Goal: Information Seeking & Learning: Learn about a topic

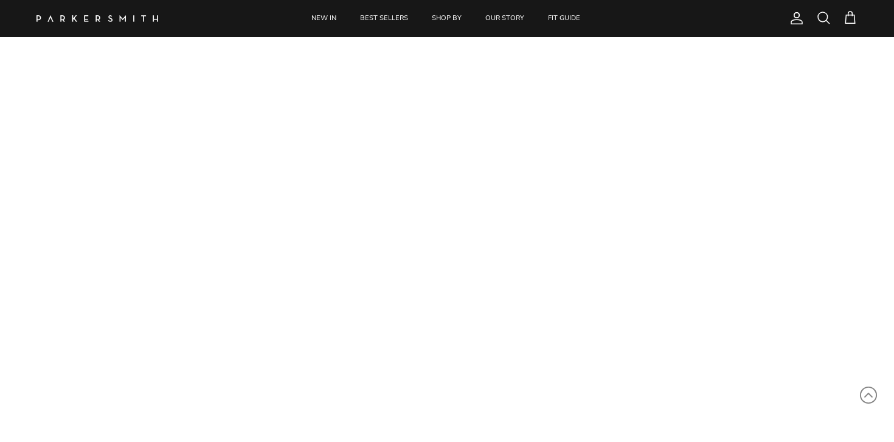
scroll to position [86, 0]
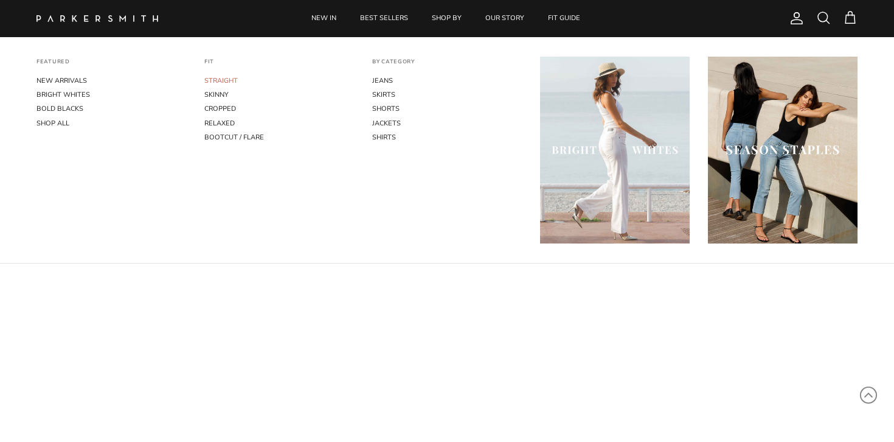
click at [228, 81] on link "STRAIGHT" at bounding box center [279, 81] width 150 height 14
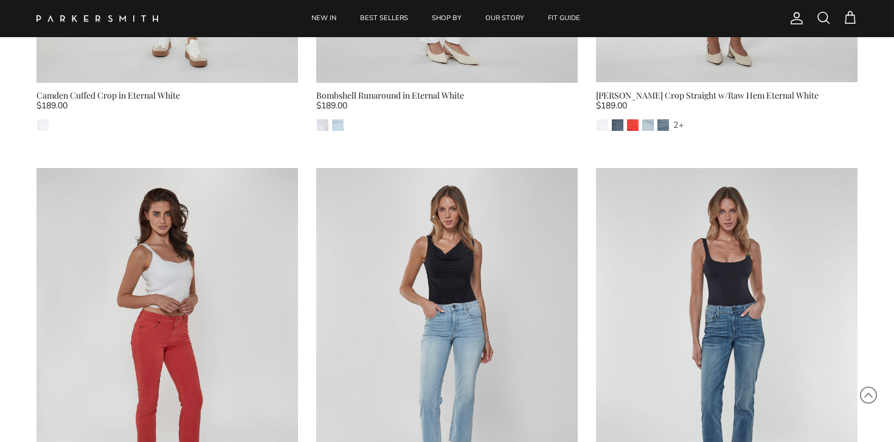
scroll to position [1482, 0]
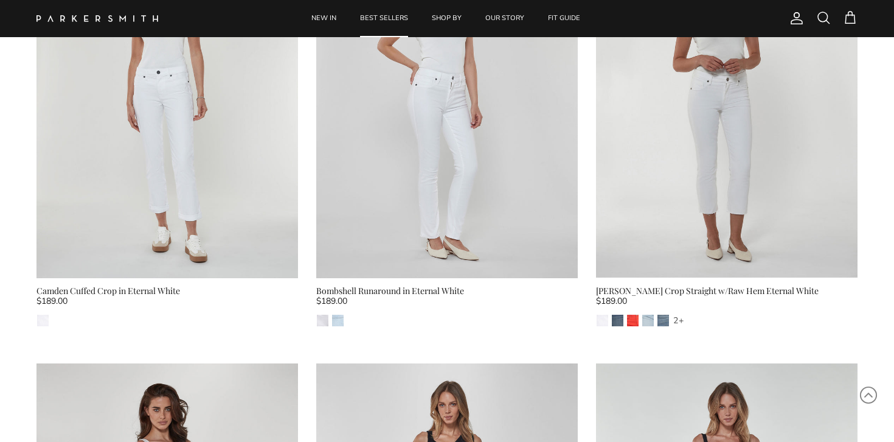
click at [372, 15] on link "BEST SELLERS" at bounding box center [384, 18] width 70 height 37
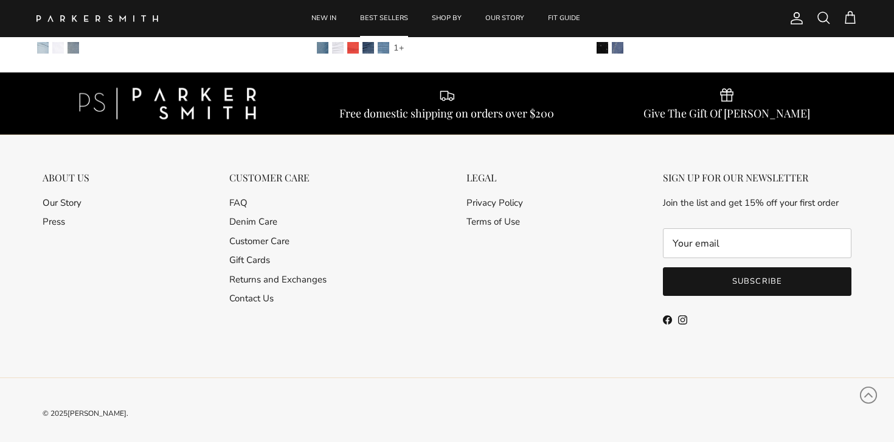
scroll to position [2631, 0]
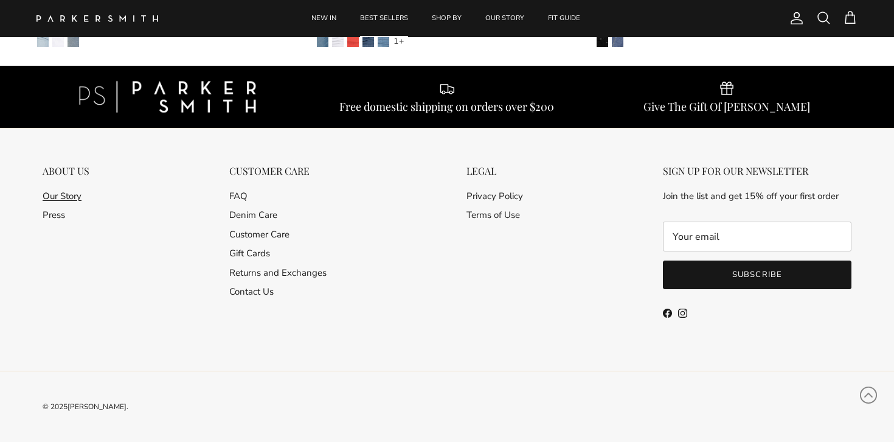
click at [77, 195] on link "Our Story" at bounding box center [62, 196] width 39 height 12
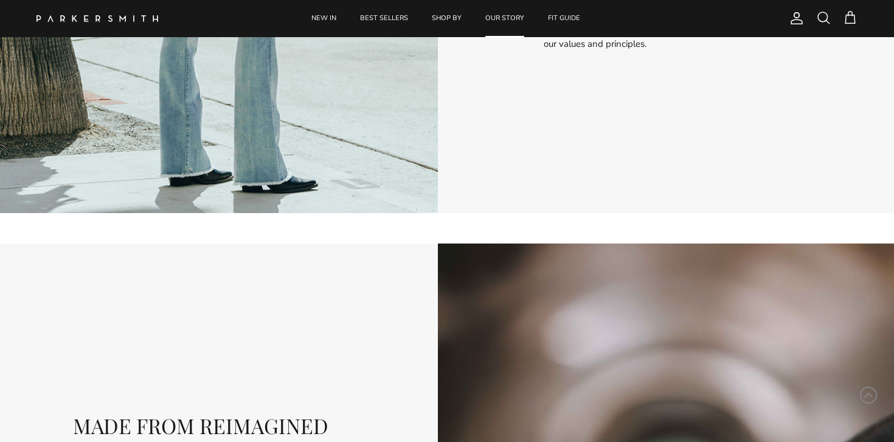
scroll to position [1334, 0]
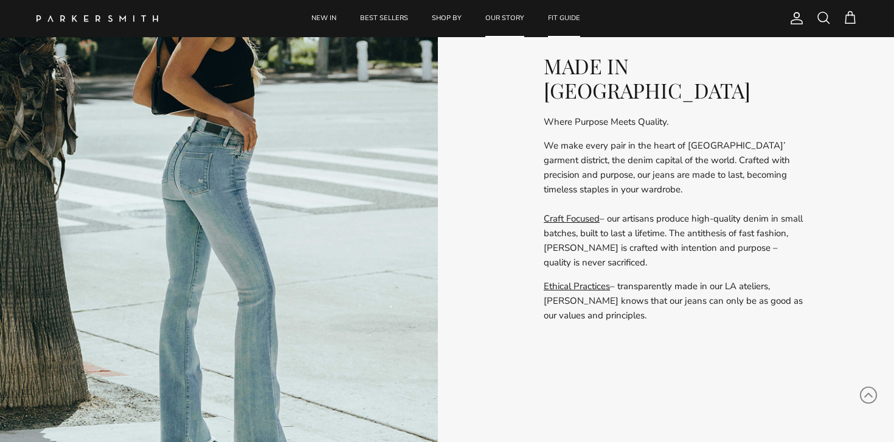
click at [572, 17] on link "FIT GUIDE" at bounding box center [564, 18] width 54 height 37
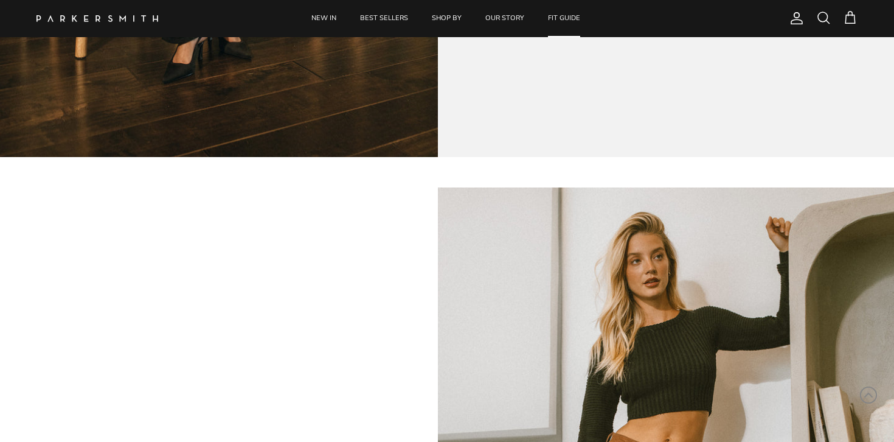
scroll to position [550, 0]
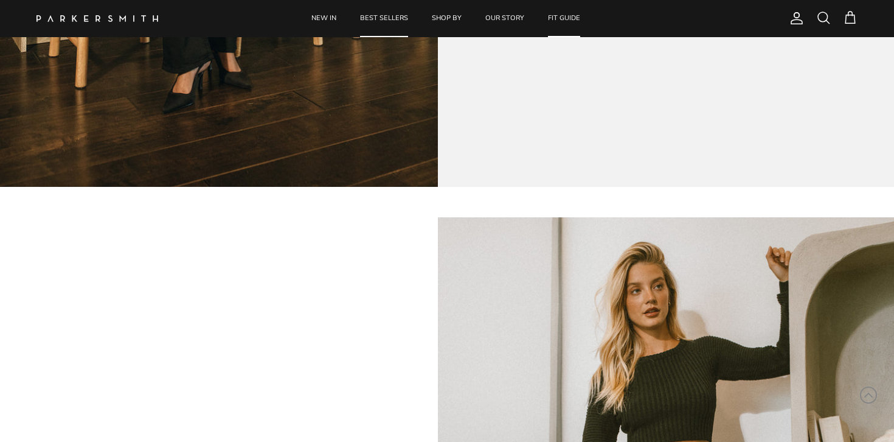
click at [374, 19] on link "BEST SELLERS" at bounding box center [384, 18] width 70 height 37
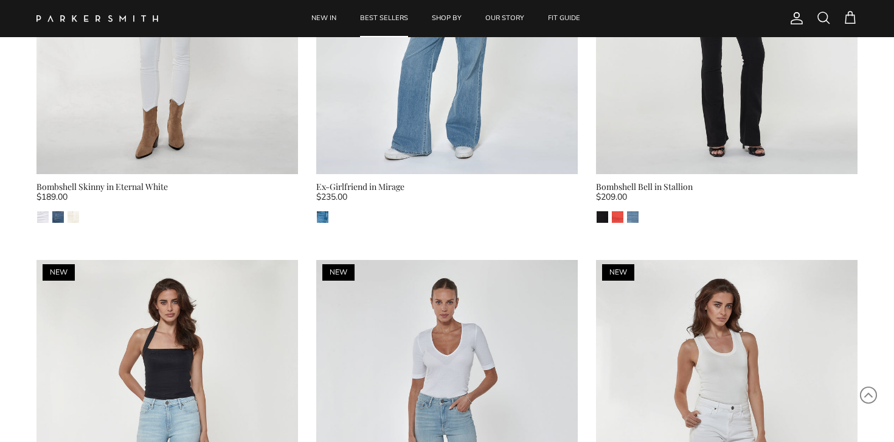
scroll to position [1177, 0]
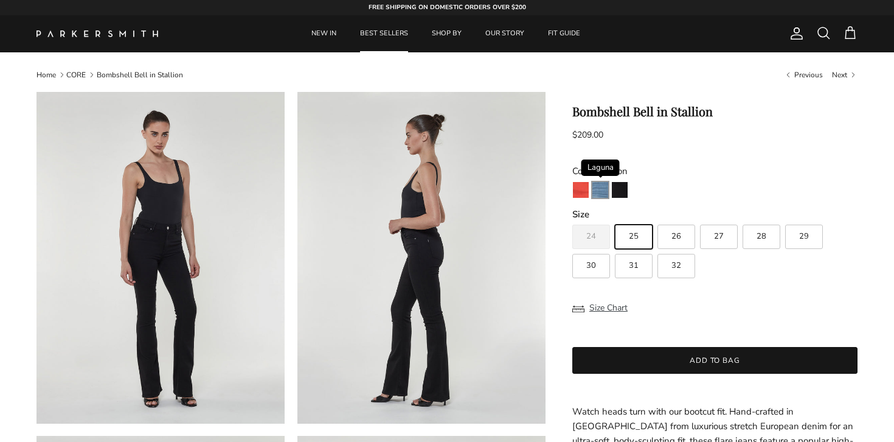
click at [602, 190] on img "Laguna" at bounding box center [601, 190] width 16 height 16
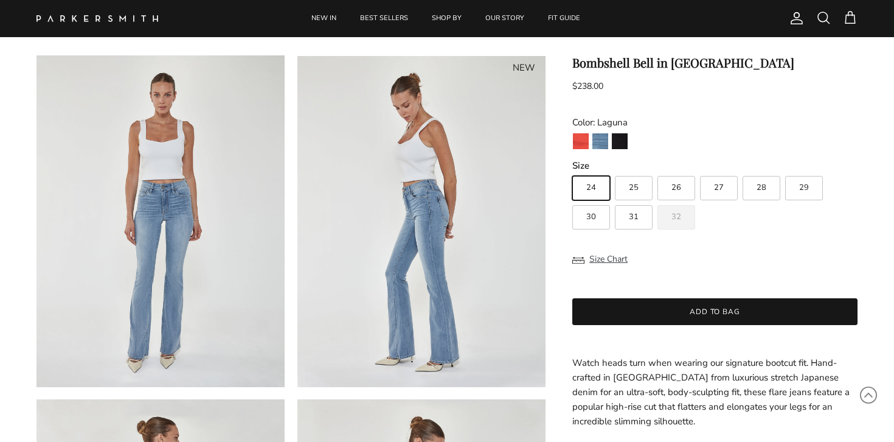
scroll to position [52, 0]
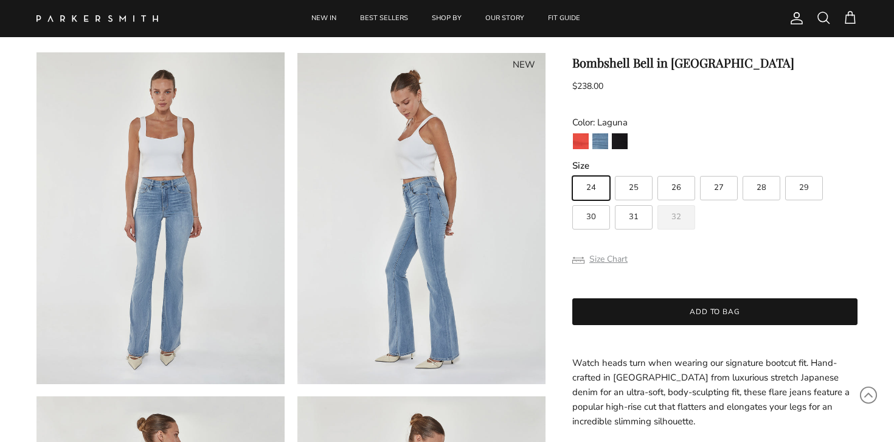
click at [616, 257] on button "Size Chart" at bounding box center [600, 259] width 55 height 23
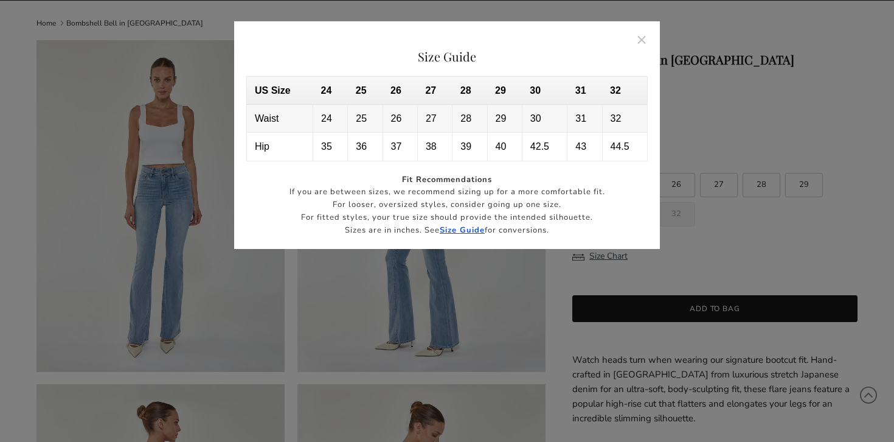
click at [736, 267] on div at bounding box center [447, 221] width 894 height 442
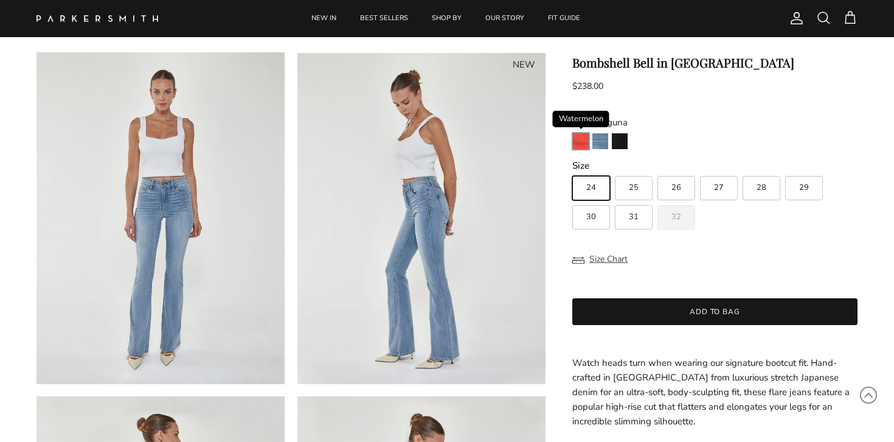
click at [581, 145] on img "Watermelon" at bounding box center [581, 141] width 16 height 16
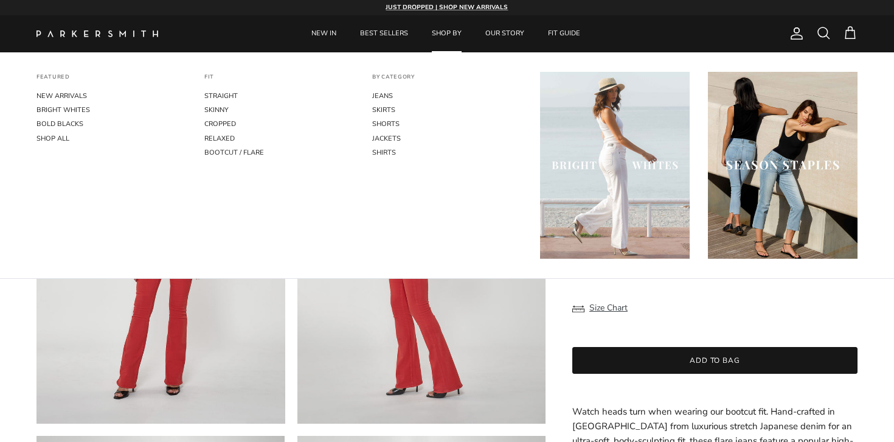
click at [450, 32] on link "SHOP BY" at bounding box center [447, 33] width 52 height 37
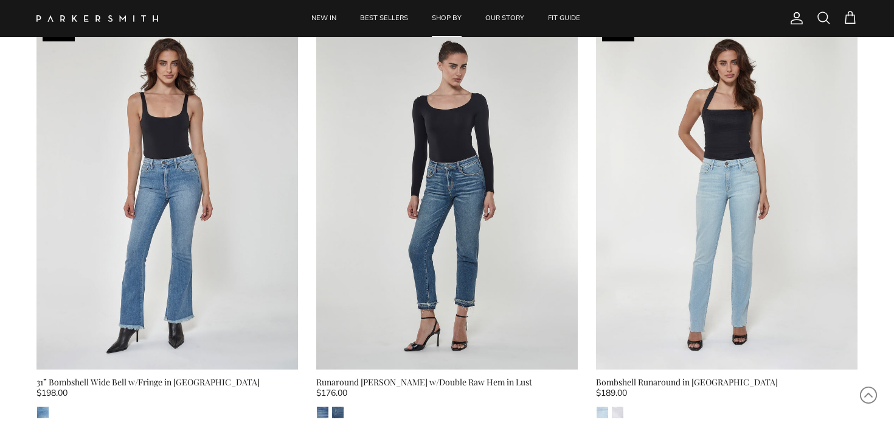
scroll to position [1420, 0]
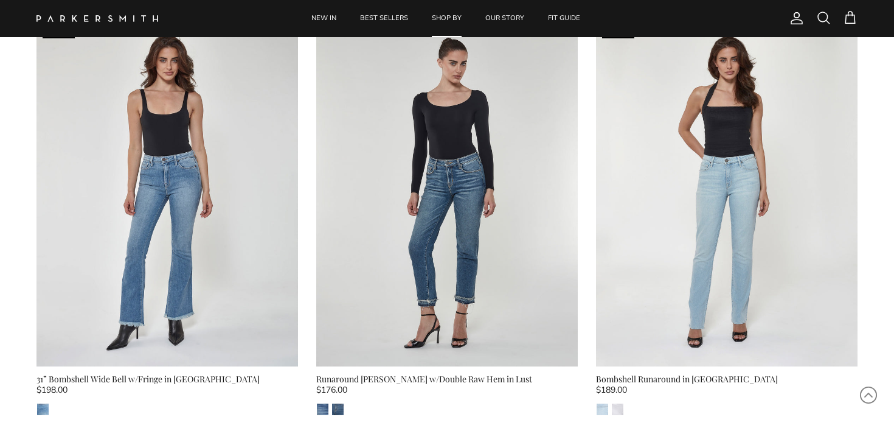
click at [455, 76] on img at bounding box center [447, 192] width 262 height 349
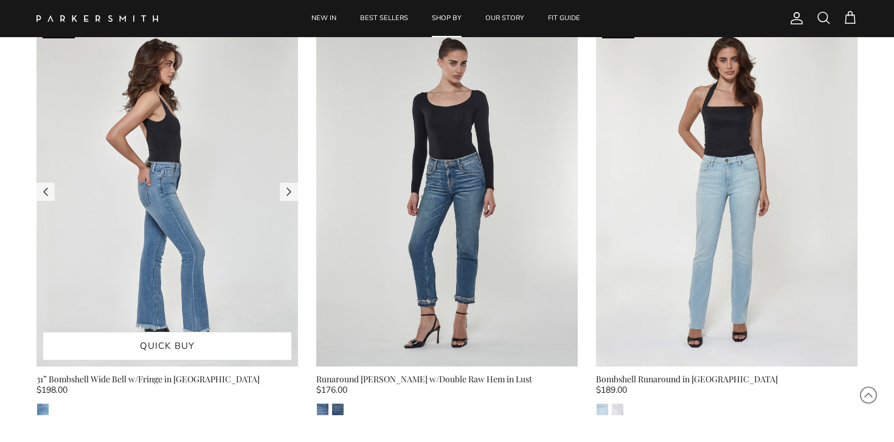
click at [116, 236] on img at bounding box center [168, 192] width 262 height 349
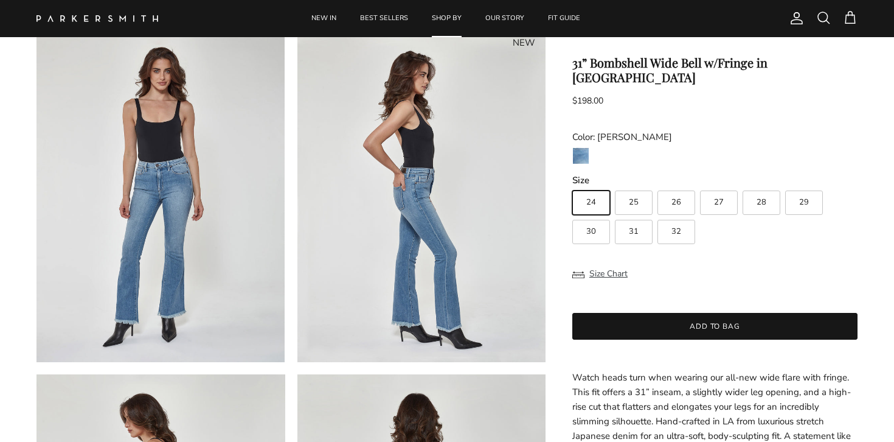
scroll to position [76, 0]
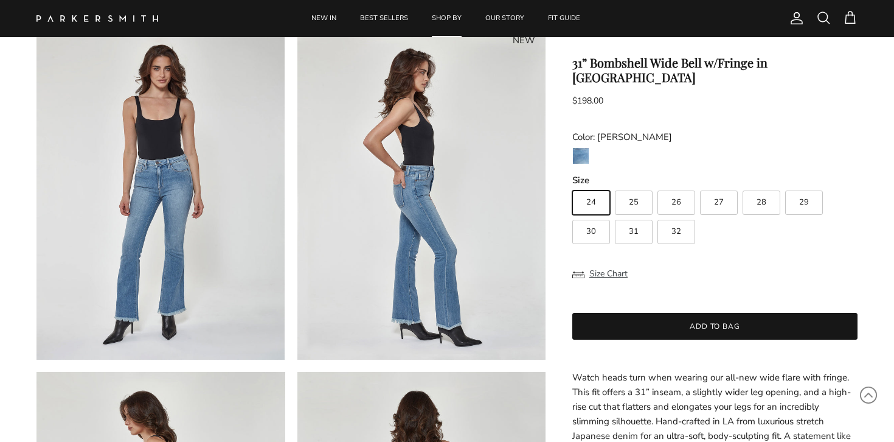
click at [425, 271] on img at bounding box center [422, 194] width 249 height 332
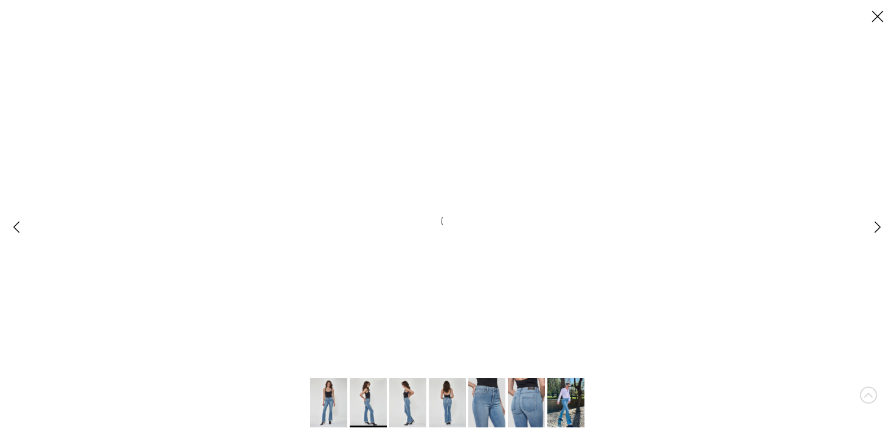
scroll to position [0, 0]
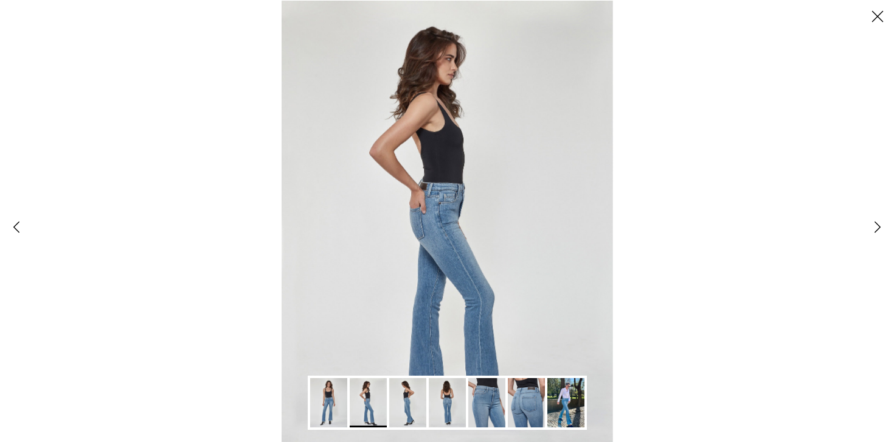
click at [451, 404] on img "Gallery Viewer" at bounding box center [447, 402] width 37 height 49
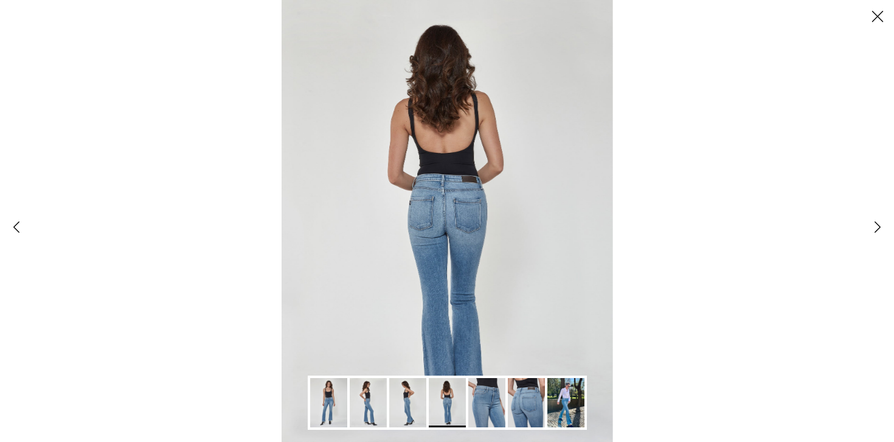
click at [489, 411] on img "Gallery Viewer" at bounding box center [487, 402] width 37 height 49
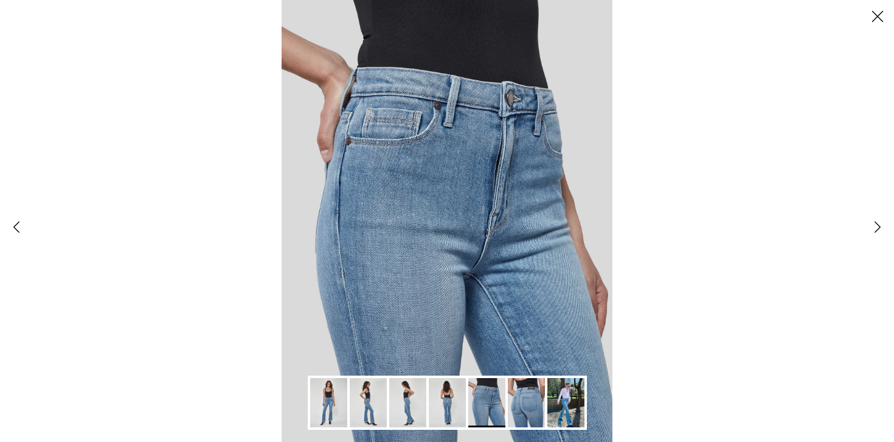
click at [521, 411] on img "Gallery Viewer" at bounding box center [526, 402] width 37 height 49
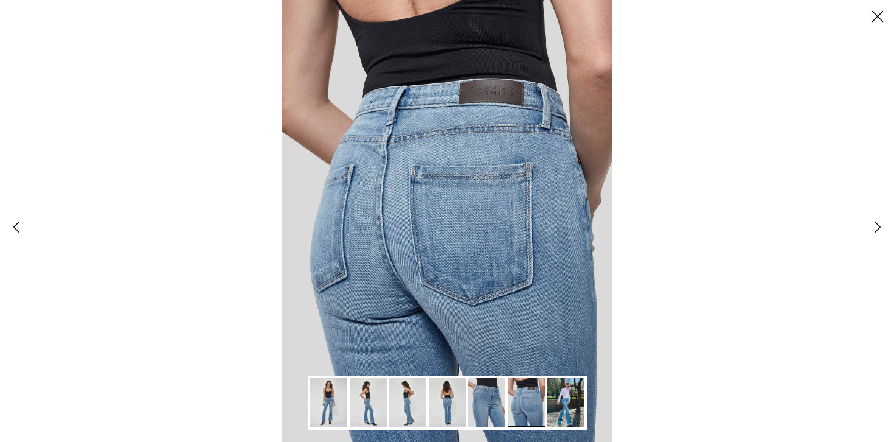
click at [571, 409] on img "Gallery Viewer" at bounding box center [566, 402] width 37 height 49
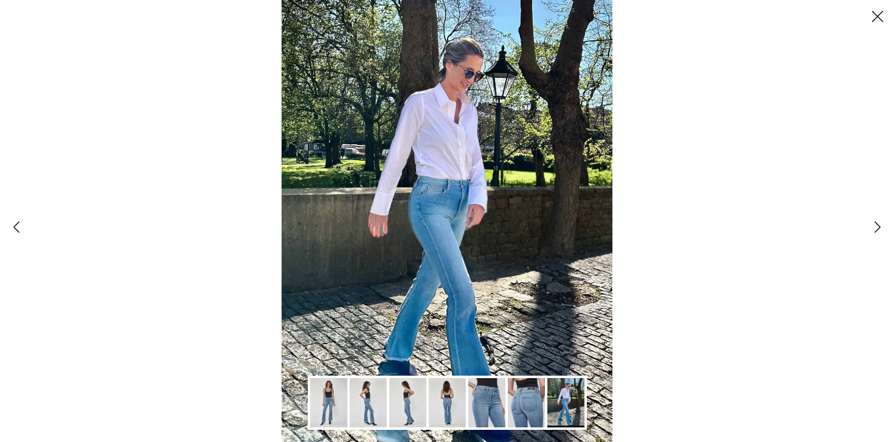
click at [875, 15] on button "Close" at bounding box center [878, 16] width 33 height 33
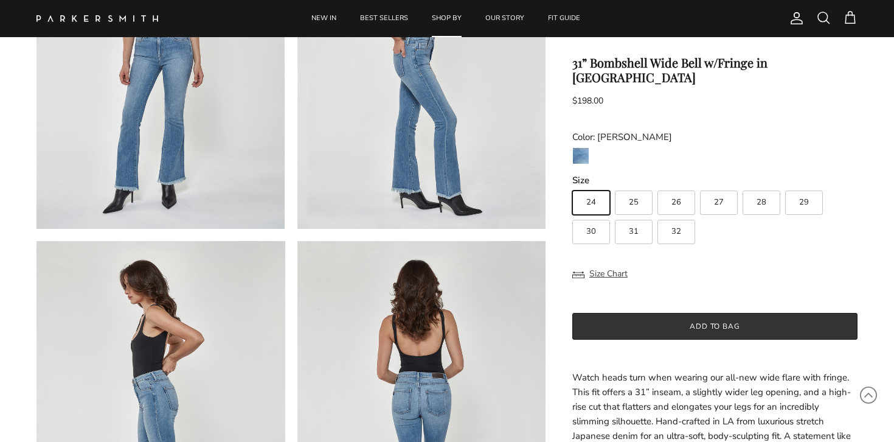
scroll to position [208, 0]
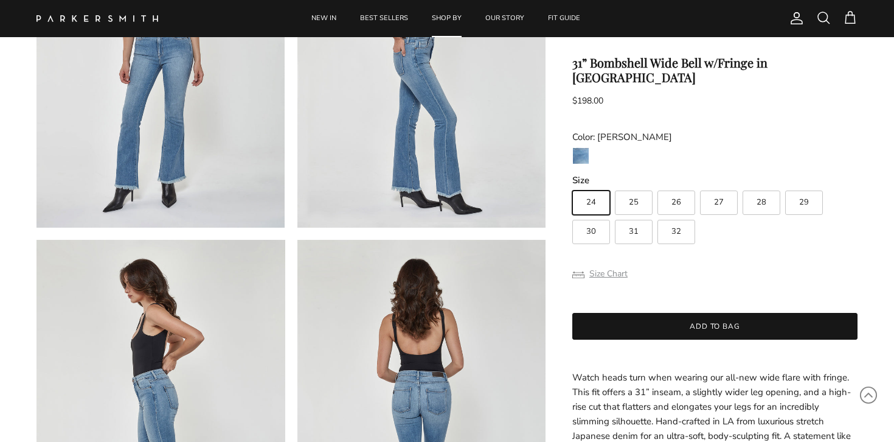
click at [623, 262] on button "Size Chart" at bounding box center [600, 273] width 55 height 23
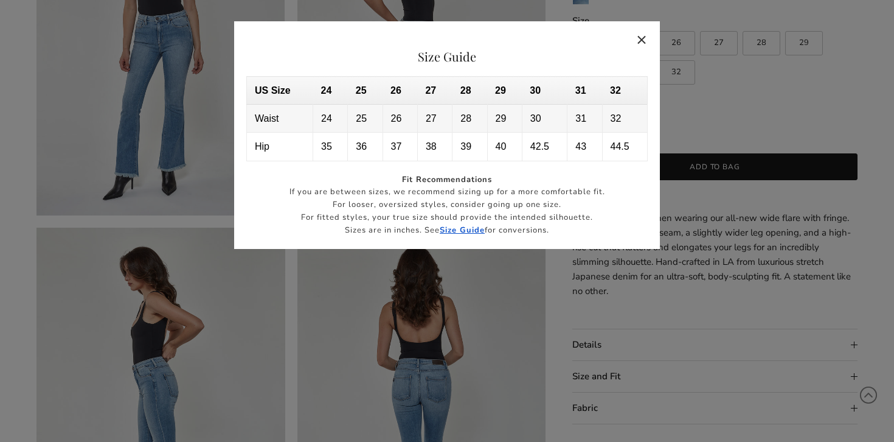
click at [642, 40] on button "Close" at bounding box center [643, 40] width 28 height 28
